Goal: Task Accomplishment & Management: Manage account settings

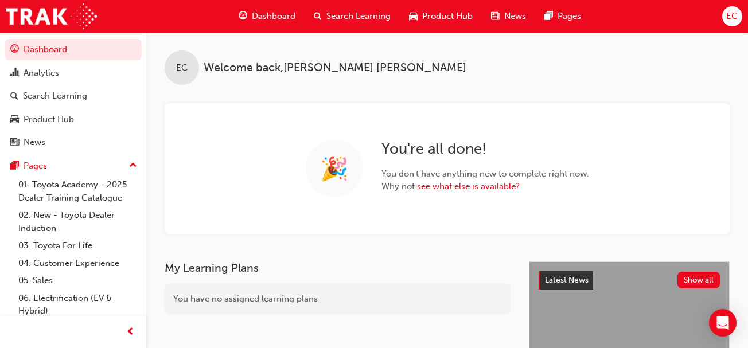
click at [358, 9] on div "Search Learning" at bounding box center [352, 17] width 95 height 24
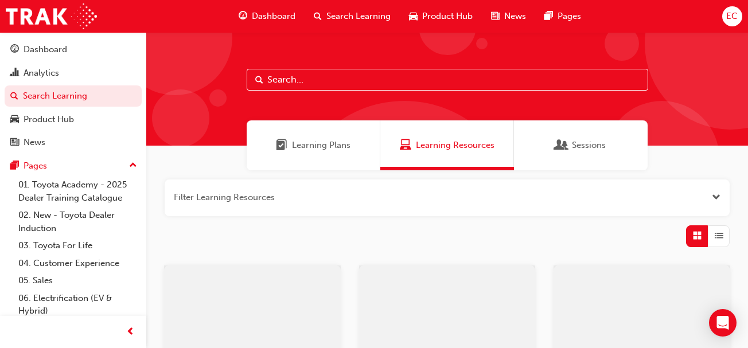
click at [329, 83] on input "text" at bounding box center [448, 80] width 402 height 22
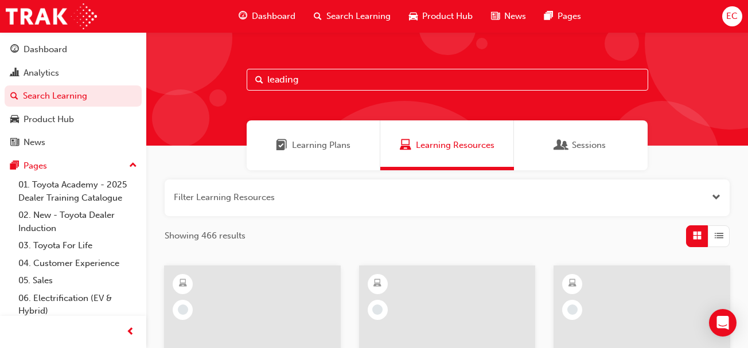
type input "leading"
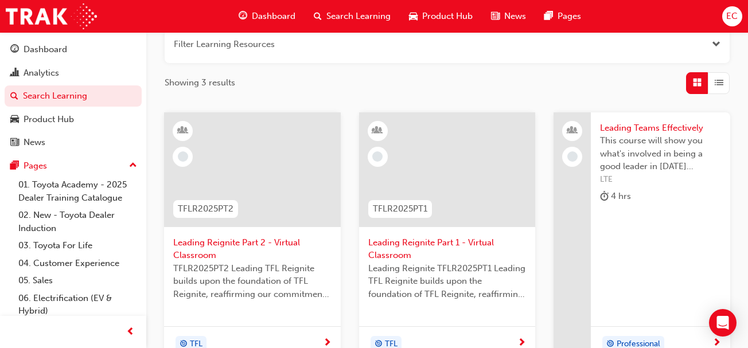
scroll to position [155, 0]
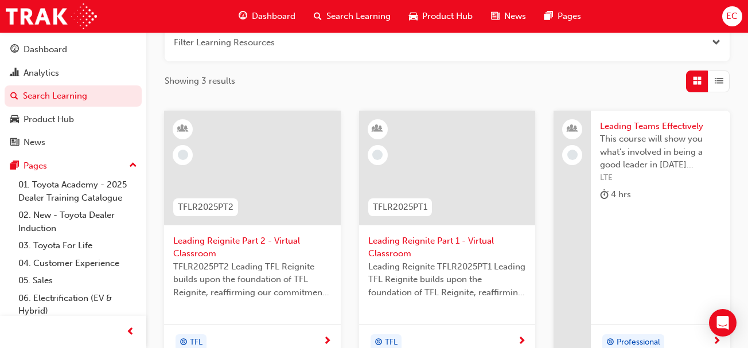
click at [241, 237] on span "Leading Reignite Part 2 - Virtual Classroom" at bounding box center [252, 248] width 158 height 26
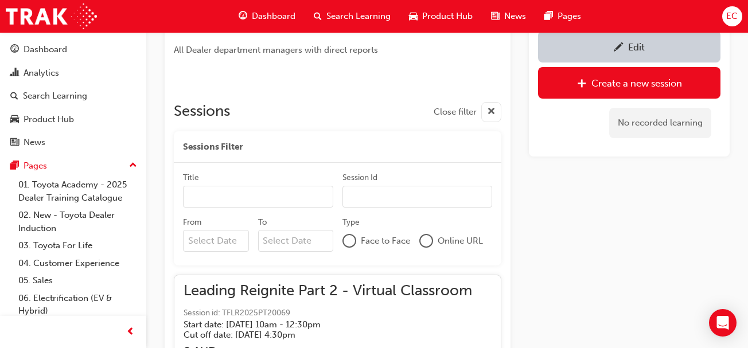
scroll to position [655, 0]
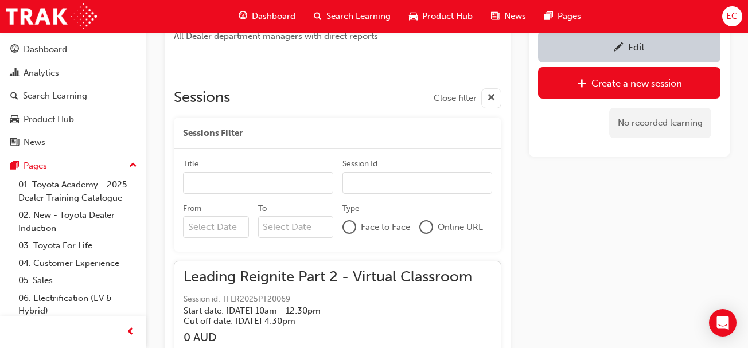
click at [216, 228] on input "From" at bounding box center [216, 227] width 66 height 22
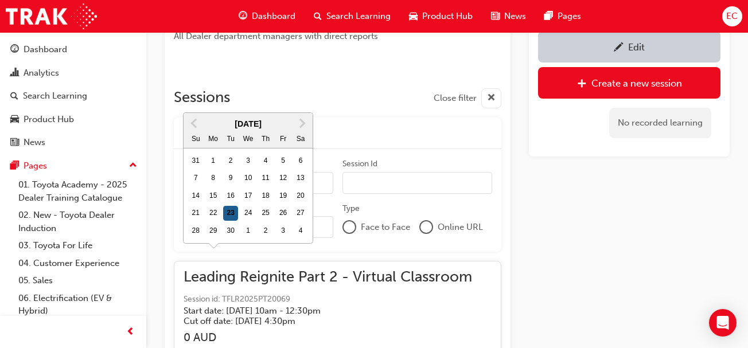
click at [232, 206] on div "23" at bounding box center [230, 213] width 15 height 15
click at [232, 216] on input "From Previous Month Next Month [DATE] Su Mo Tu We Th Fr Sa 31 1 2 3 4 5 6 7 8 9…" at bounding box center [216, 227] width 66 height 22
type input "[DATE]"
click at [278, 224] on input "To" at bounding box center [295, 228] width 75 height 22
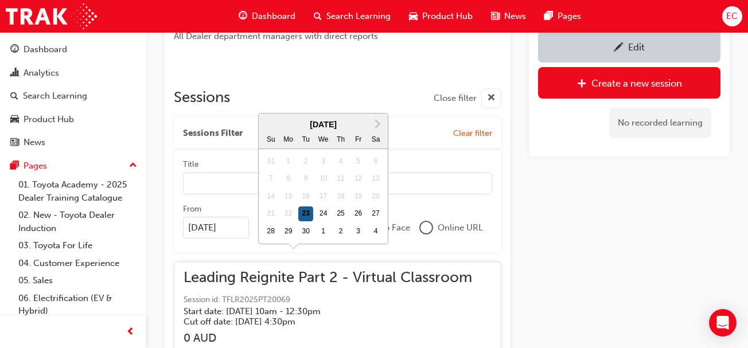
click at [310, 207] on div "23" at bounding box center [305, 214] width 15 height 15
click at [310, 217] on input "To Next Month [DATE] Su Mo Tu We Th Fr Sa 31 1 2 3 4 5 6 7 8 9 10 11 12 13 14 1…" at bounding box center [295, 228] width 75 height 22
type input "[DATE]"
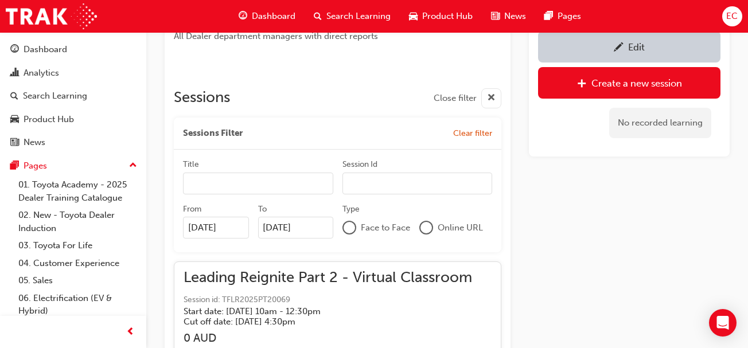
click at [427, 229] on div at bounding box center [426, 227] width 11 height 11
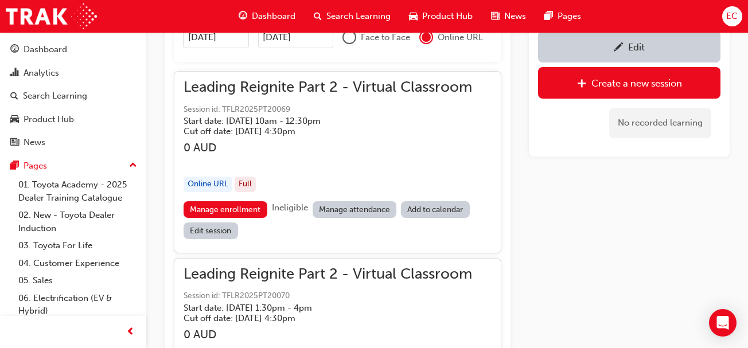
scroll to position [883, 0]
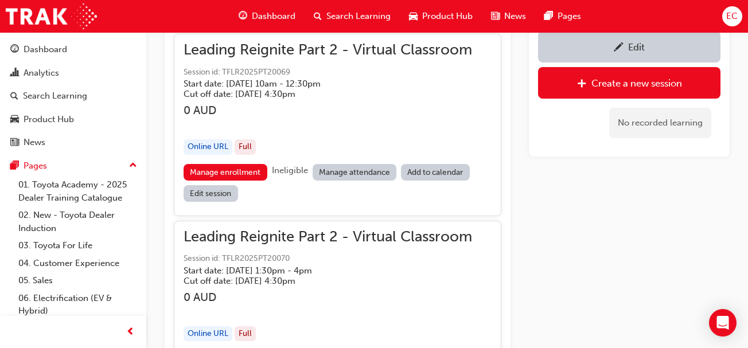
click at [343, 170] on link "Manage attendance" at bounding box center [355, 172] width 84 height 17
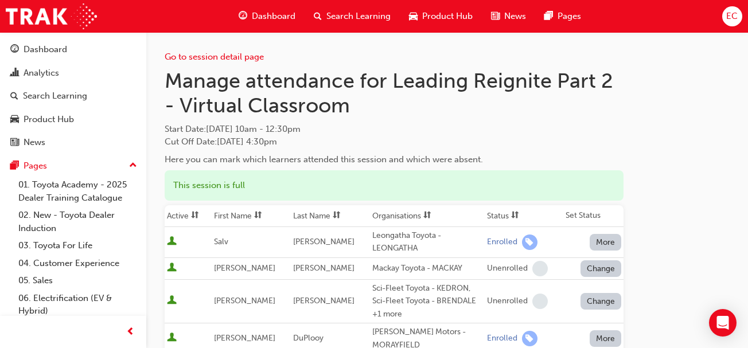
click at [240, 209] on th "First Name" at bounding box center [251, 216] width 79 height 22
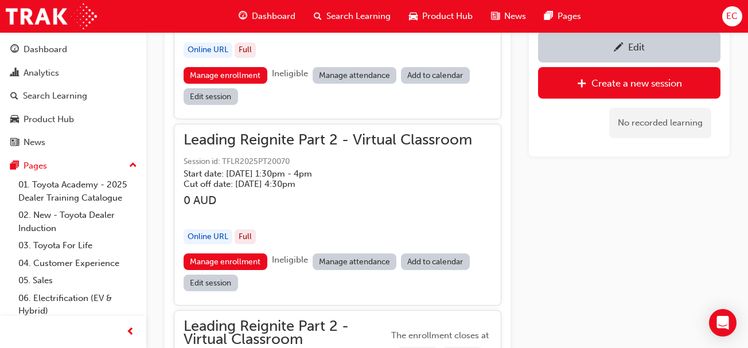
scroll to position [980, 0]
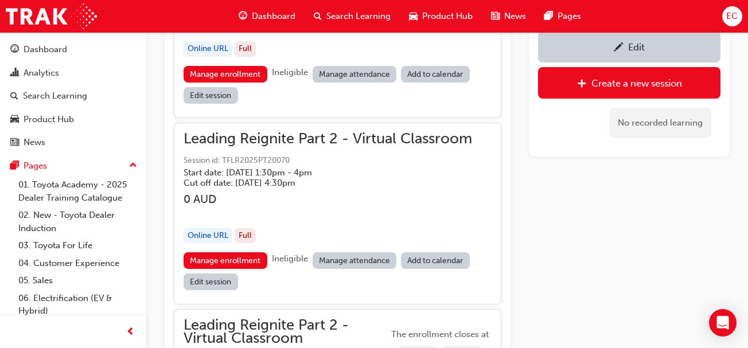
click at [344, 261] on link "Manage attendance" at bounding box center [355, 260] width 84 height 17
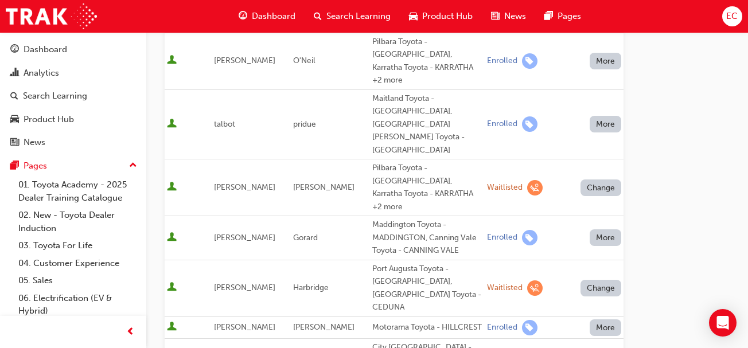
scroll to position [259, 0]
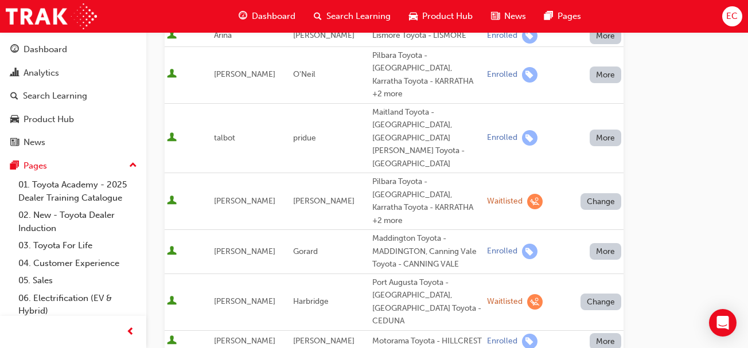
click at [605, 130] on button "More" at bounding box center [606, 138] width 32 height 17
click at [601, 123] on div "Unenrolled" at bounding box center [598, 126] width 44 height 13
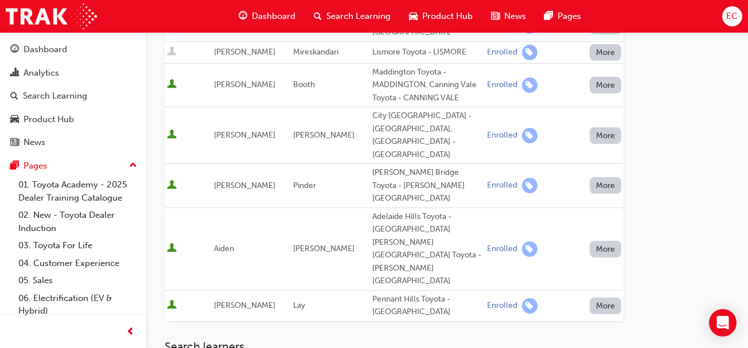
scroll to position [856, 0]
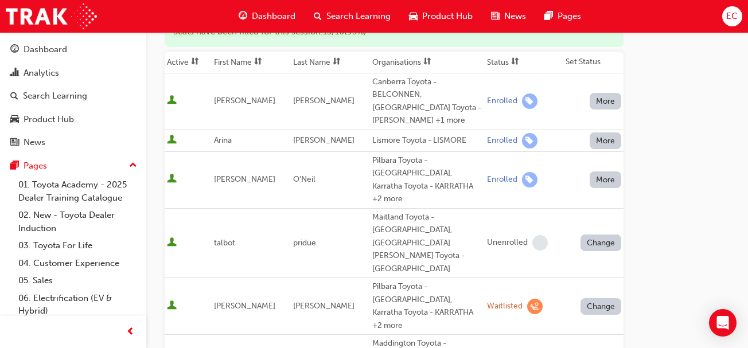
scroll to position [217, 0]
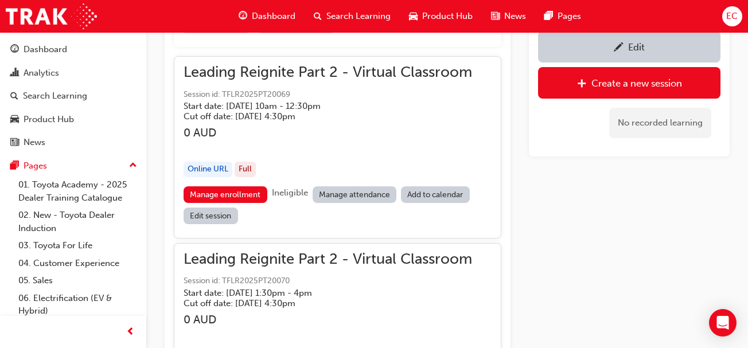
scroll to position [856, 0]
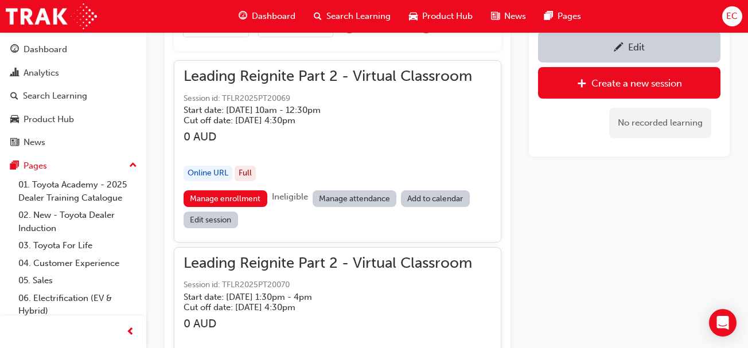
click at [357, 188] on div "Leading Reignite Part 2 - Virtual Classroom Session id: TFLR2025PT20069 Start d…" at bounding box center [328, 130] width 289 height 120
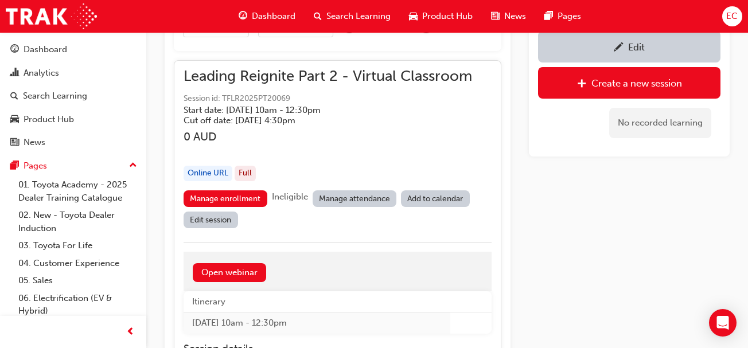
click at [347, 200] on link "Manage attendance" at bounding box center [355, 199] width 84 height 17
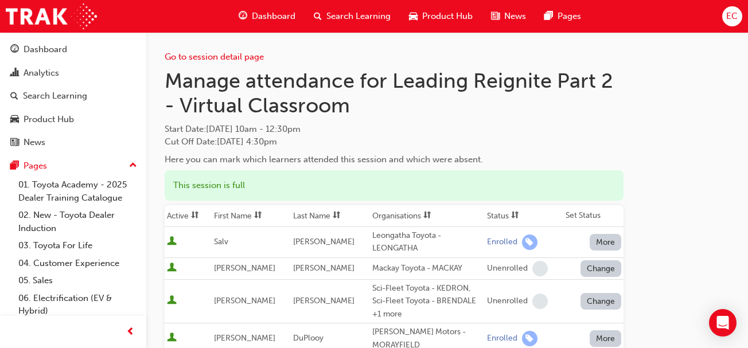
click at [250, 214] on th "First Name" at bounding box center [251, 216] width 79 height 22
